Goal: Task Accomplishment & Management: Manage account settings

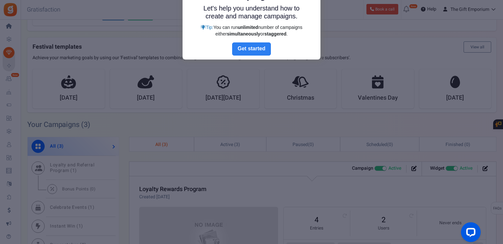
click at [255, 46] on link "Next" at bounding box center [251, 48] width 39 height 13
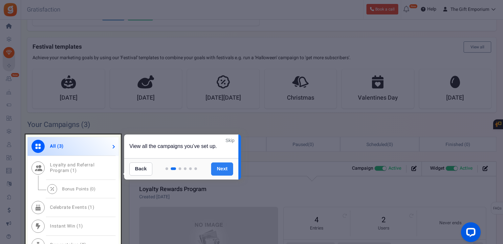
scroll to position [254, 0]
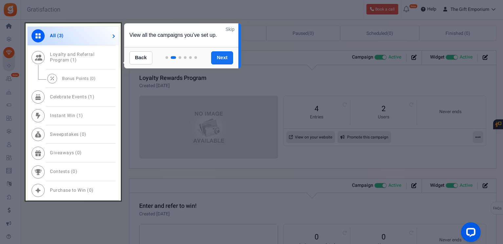
click at [229, 27] on link "Skip" at bounding box center [230, 29] width 9 height 7
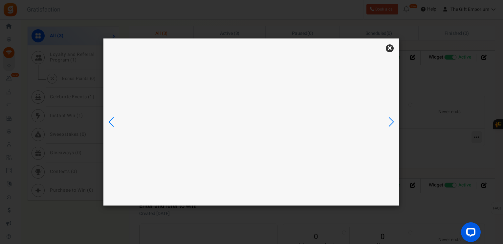
scroll to position [0, 0]
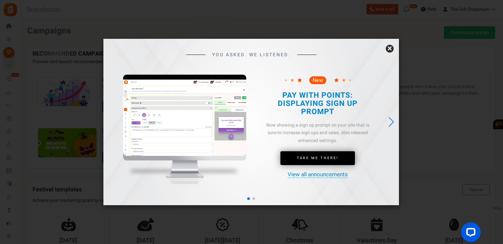
click at [393, 50] on link "×" at bounding box center [390, 49] width 8 height 8
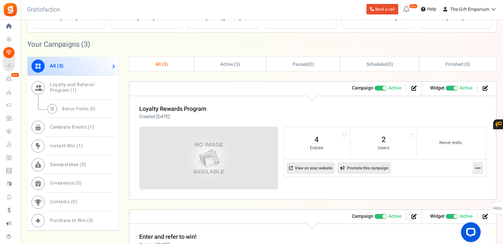
scroll to position [223, 0]
click at [321, 144] on small "Entries" at bounding box center [316, 147] width 53 height 6
click at [316, 138] on link "4" at bounding box center [316, 139] width 53 height 11
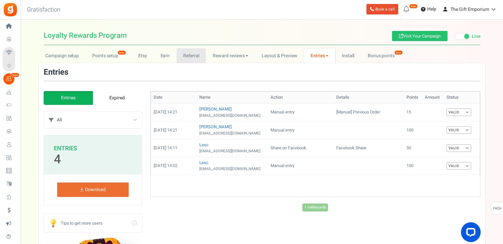
click at [184, 55] on link "Referral" at bounding box center [192, 55] width 30 height 15
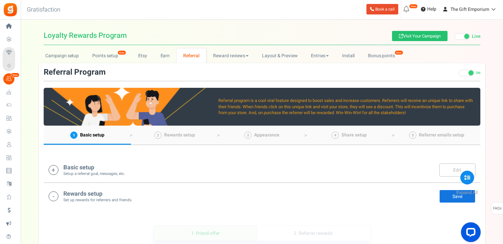
click at [72, 192] on h4 "Rewards setup" at bounding box center [97, 193] width 69 height 7
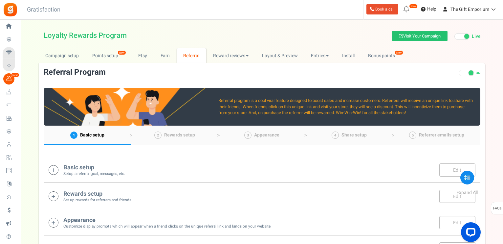
click at [52, 195] on icon at bounding box center [54, 196] width 10 height 10
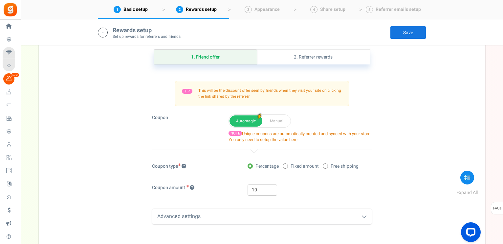
scroll to position [177, 0]
click at [287, 164] on span at bounding box center [285, 165] width 5 height 5
click at [287, 164] on input "Fixed amount" at bounding box center [285, 166] width 4 height 4
radio input "true"
drag, startPoint x: 261, startPoint y: 189, endPoint x: 205, endPoint y: 200, distance: 57.5
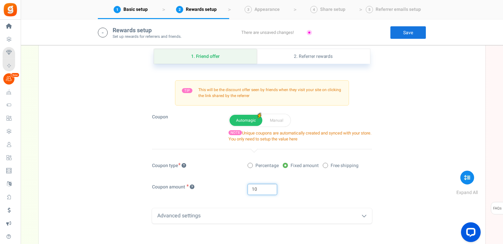
click at [205, 200] on div "Coupon amount 10" at bounding box center [262, 193] width 230 height 18
type input "500"
click at [200, 216] on div "Advanced settings" at bounding box center [262, 215] width 220 height 15
click at [120, 205] on div "1. Friend offer Paused! Coupons over. Upload now! 2. Referrer rewards Paused! C…" at bounding box center [262, 173] width 437 height 283
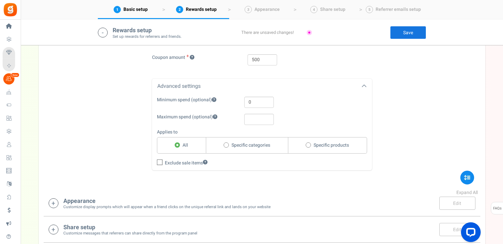
scroll to position [282, 0]
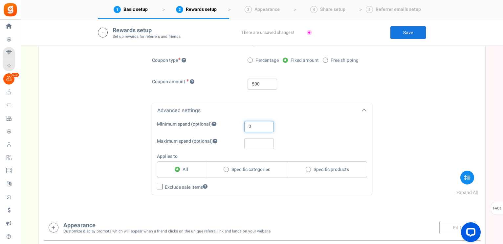
drag, startPoint x: 251, startPoint y: 127, endPoint x: 236, endPoint y: 130, distance: 15.1
click at [236, 130] on div "Minimum spend (optional) 0" at bounding box center [257, 126] width 210 height 11
type input "5"
click at [142, 139] on div "1. Friend offer Paused! Coupons over. Upload now! 2. Referrer rewards Paused! C…" at bounding box center [262, 68] width 437 height 283
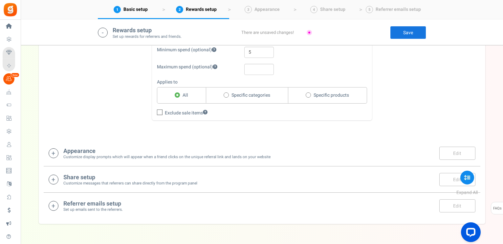
scroll to position [374, 0]
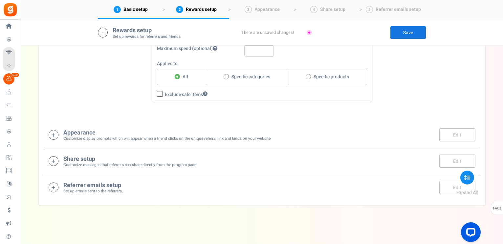
click at [54, 187] on icon at bounding box center [54, 187] width 10 height 10
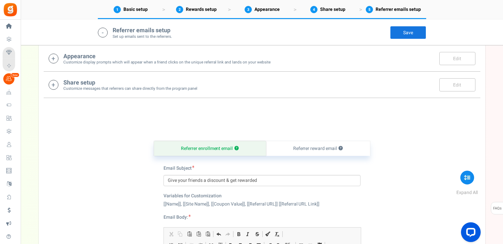
scroll to position [528, 0]
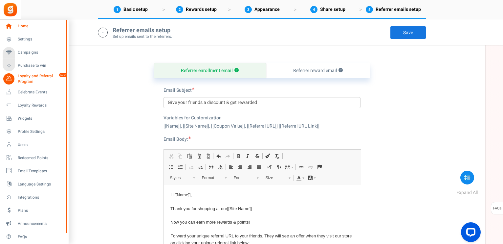
click at [18, 23] on link "Home" at bounding box center [34, 26] width 63 height 11
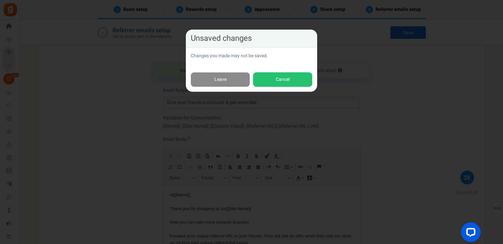
click at [229, 78] on link "Leave" at bounding box center [220, 79] width 59 height 15
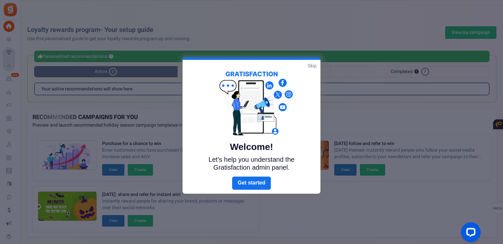
scroll to position [10, 0]
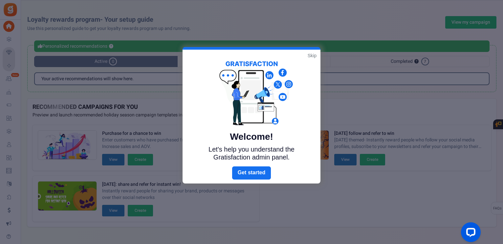
click at [313, 54] on link "Skip" at bounding box center [312, 55] width 9 height 7
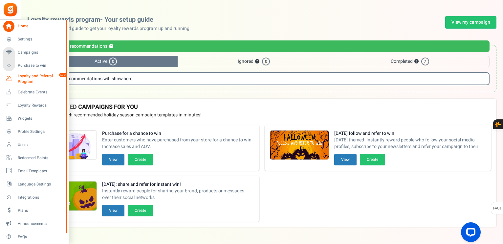
click at [27, 77] on span "Loyalty and Referral Program" at bounding box center [42, 78] width 48 height 11
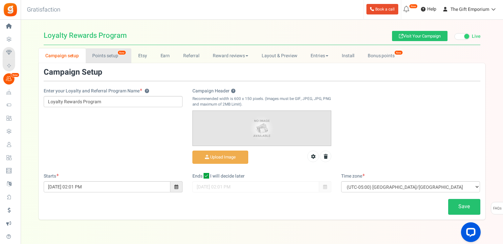
click at [100, 55] on link "Points setup New" at bounding box center [109, 55] width 46 height 15
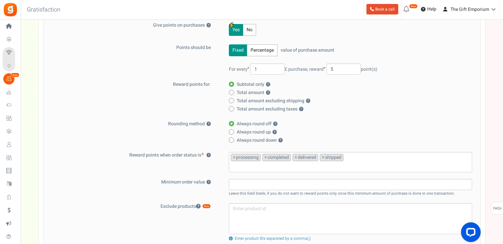
scroll to position [131, 0]
